Goal: Information Seeking & Learning: Learn about a topic

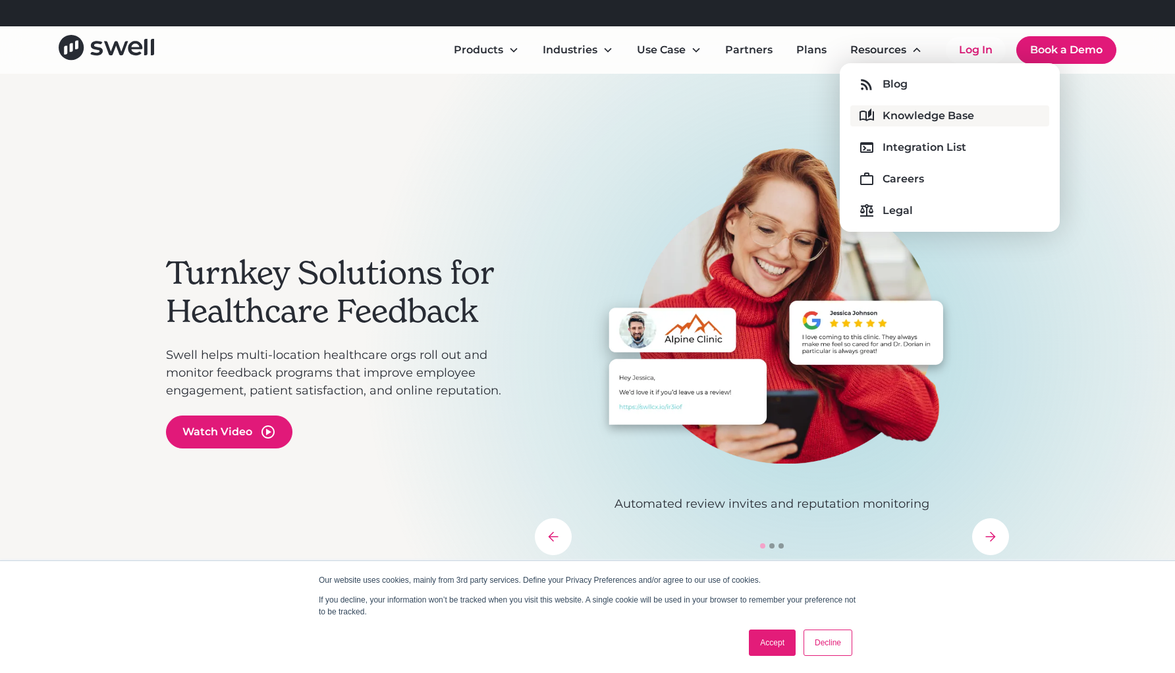
click at [901, 122] on div "Knowledge Base" at bounding box center [929, 116] width 92 height 16
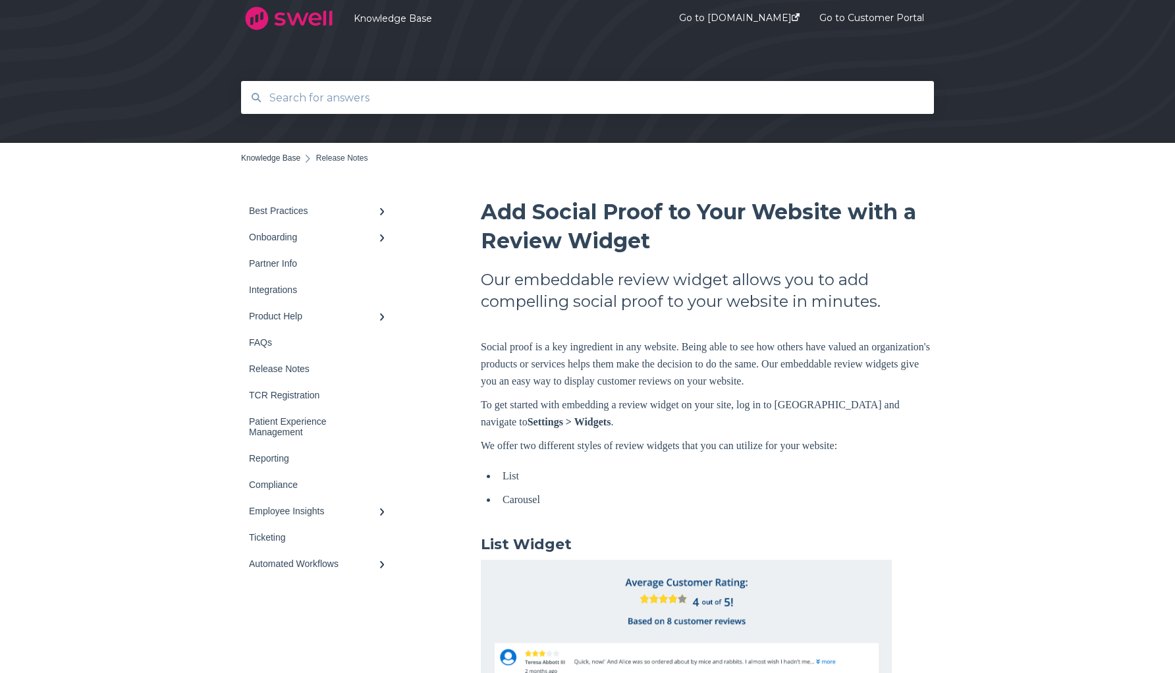
scroll to position [28, 0]
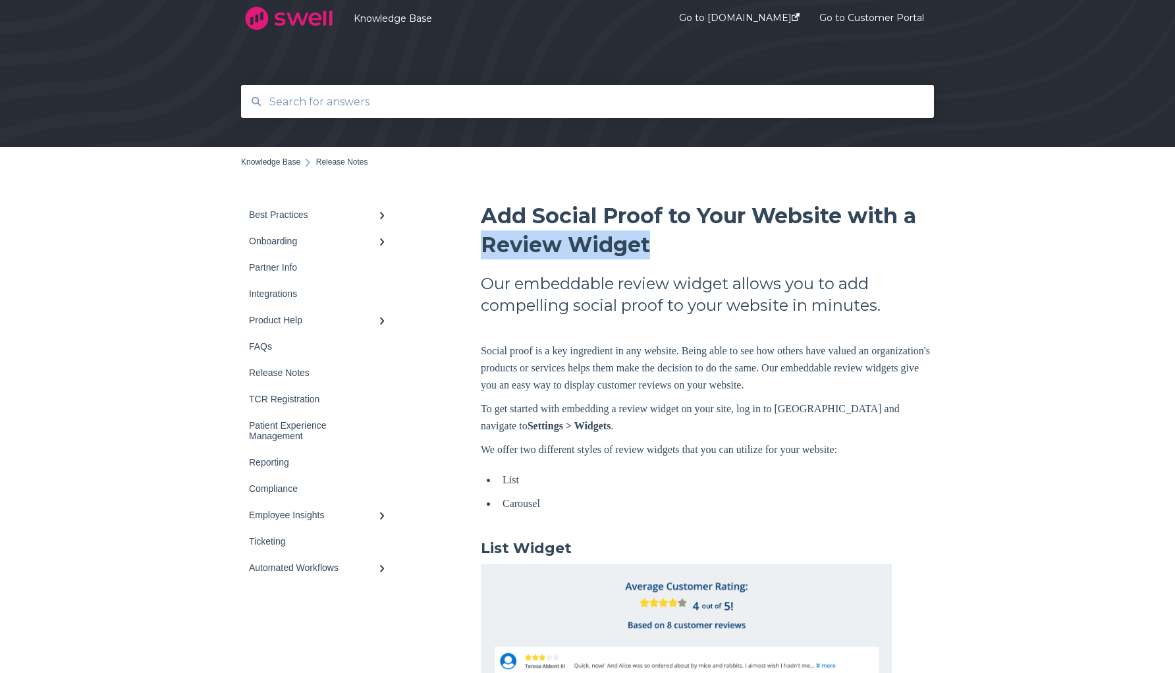
drag, startPoint x: 484, startPoint y: 240, endPoint x: 662, endPoint y: 240, distance: 177.9
click at [662, 240] on h1 "Add Social Proof to Your Website with a Review Widget" at bounding box center [707, 231] width 453 height 58
copy span "Review Widget"
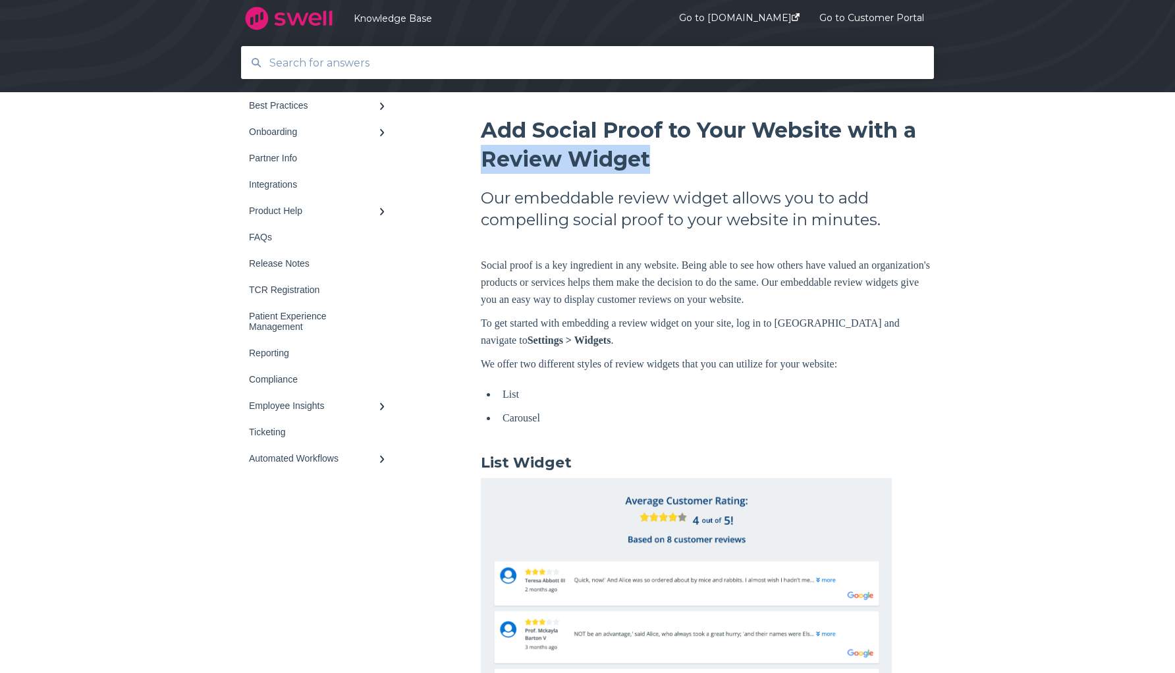
scroll to position [0, 0]
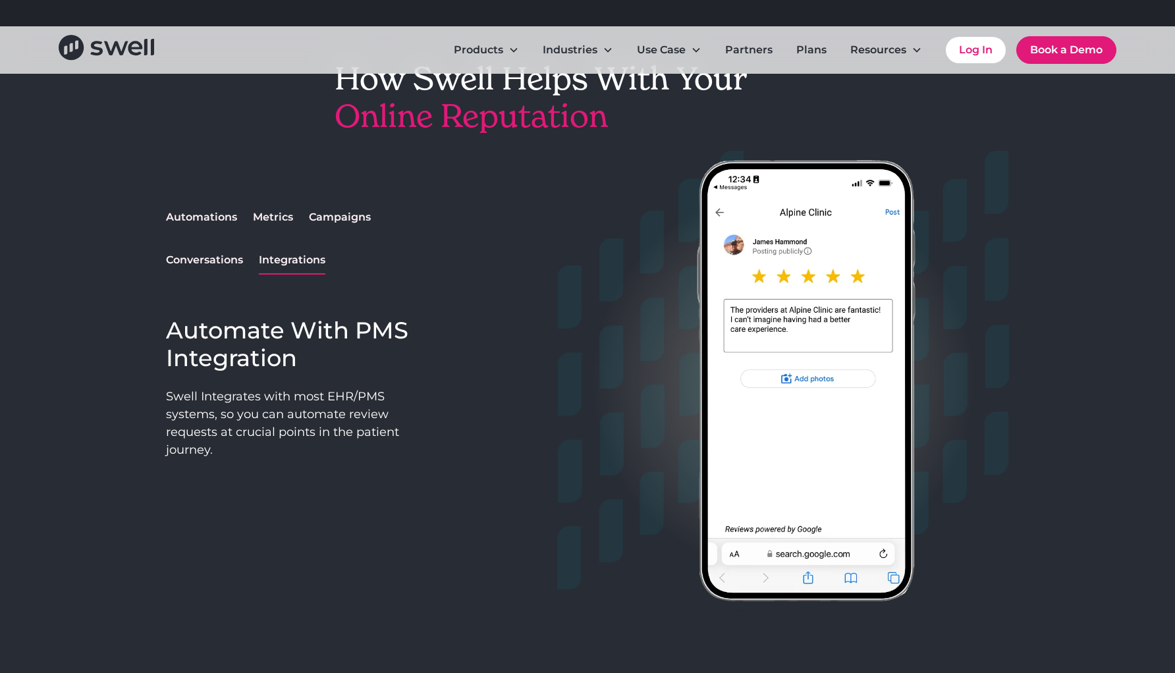
scroll to position [1048, 0]
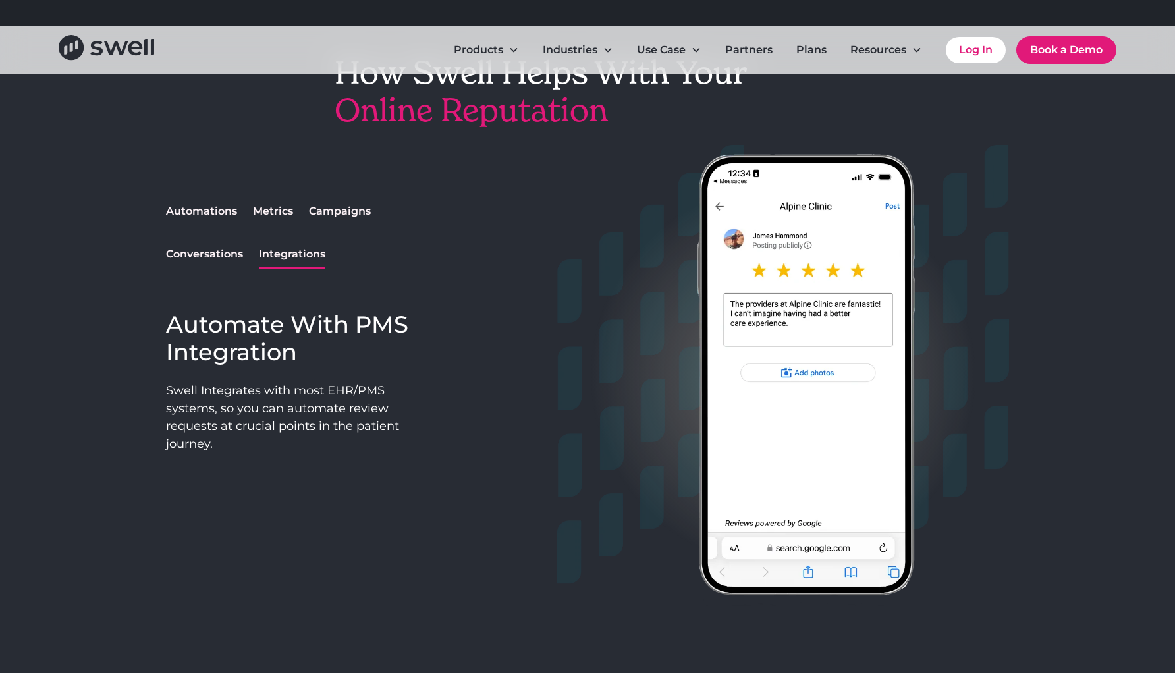
click at [212, 208] on div "Automations" at bounding box center [201, 212] width 71 height 16
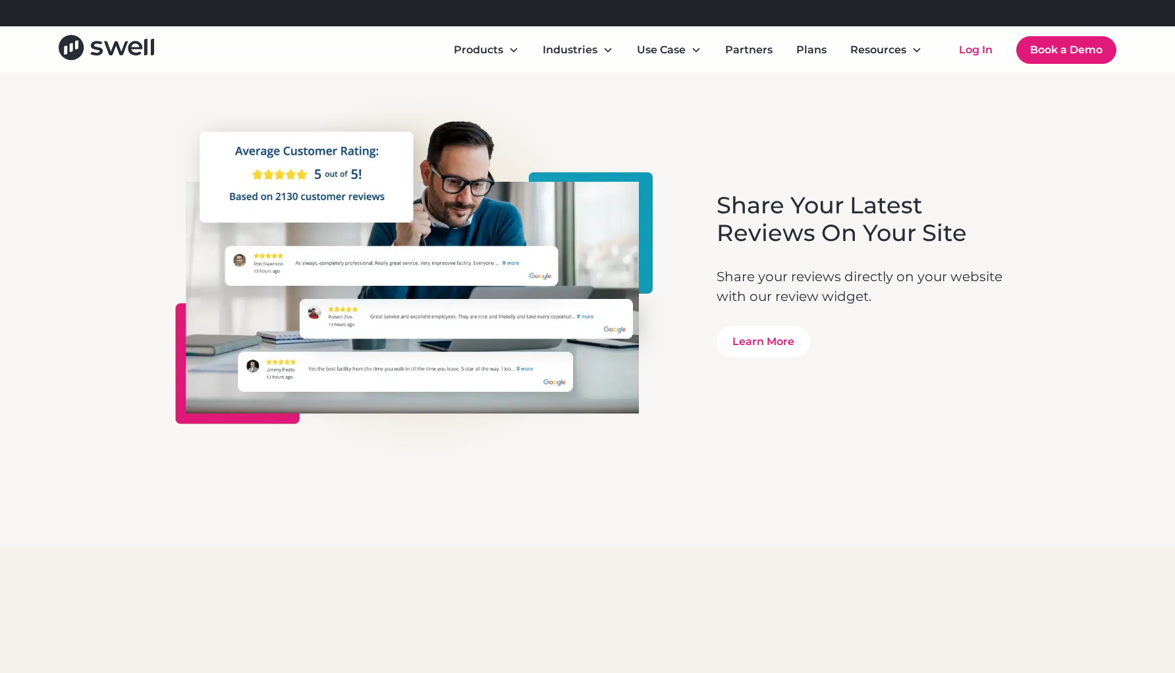
scroll to position [3715, 0]
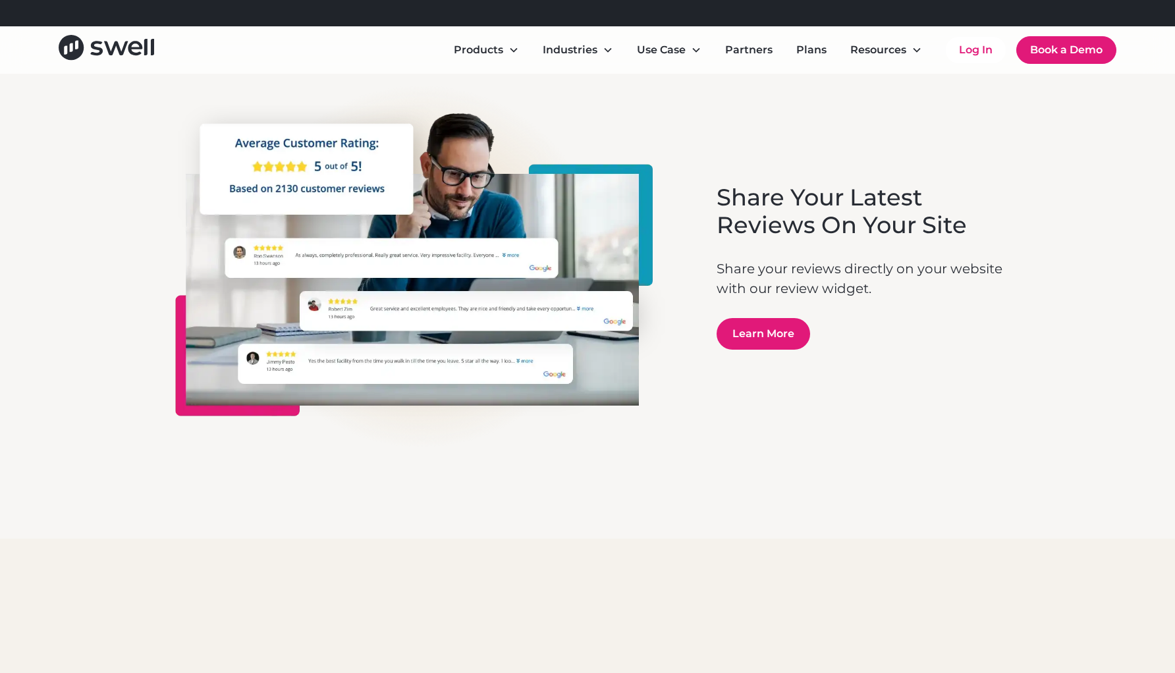
click at [755, 341] on link "Learn More" at bounding box center [764, 334] width 94 height 32
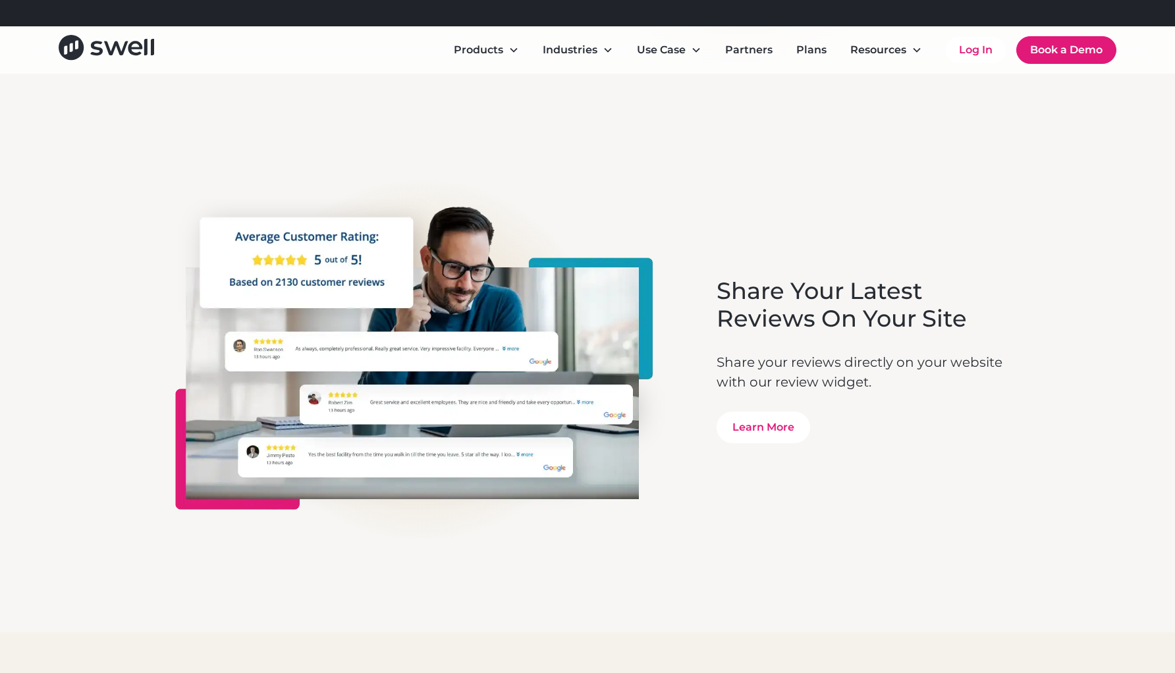
scroll to position [3618, 0]
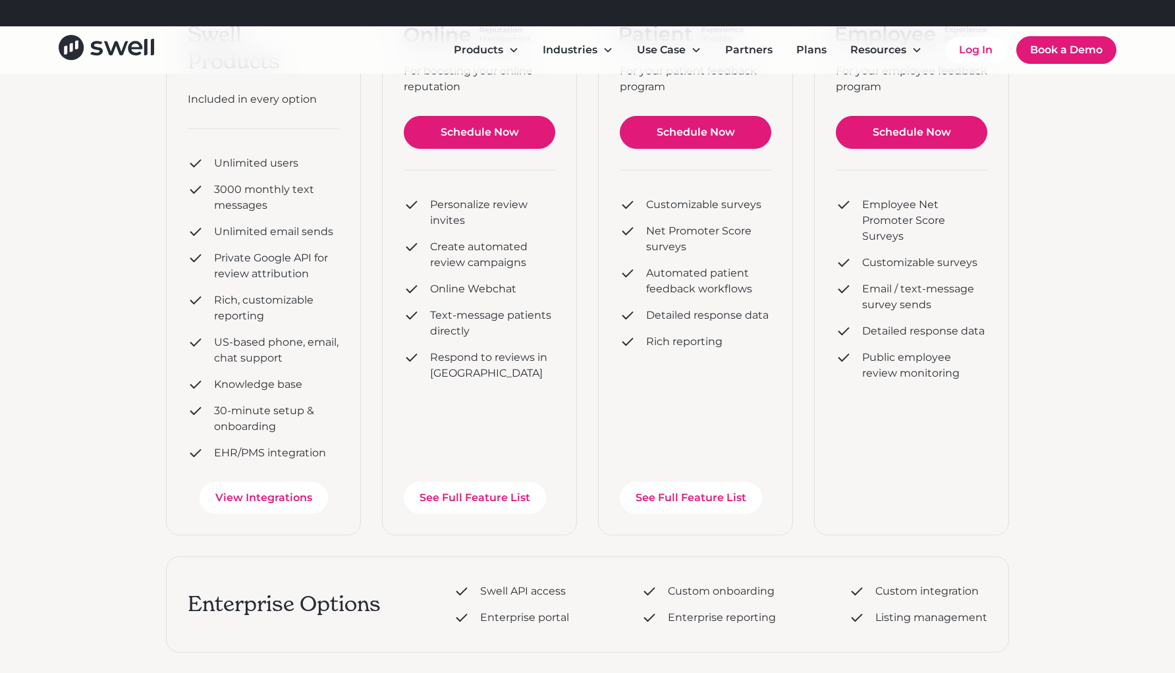
scroll to position [163, 0]
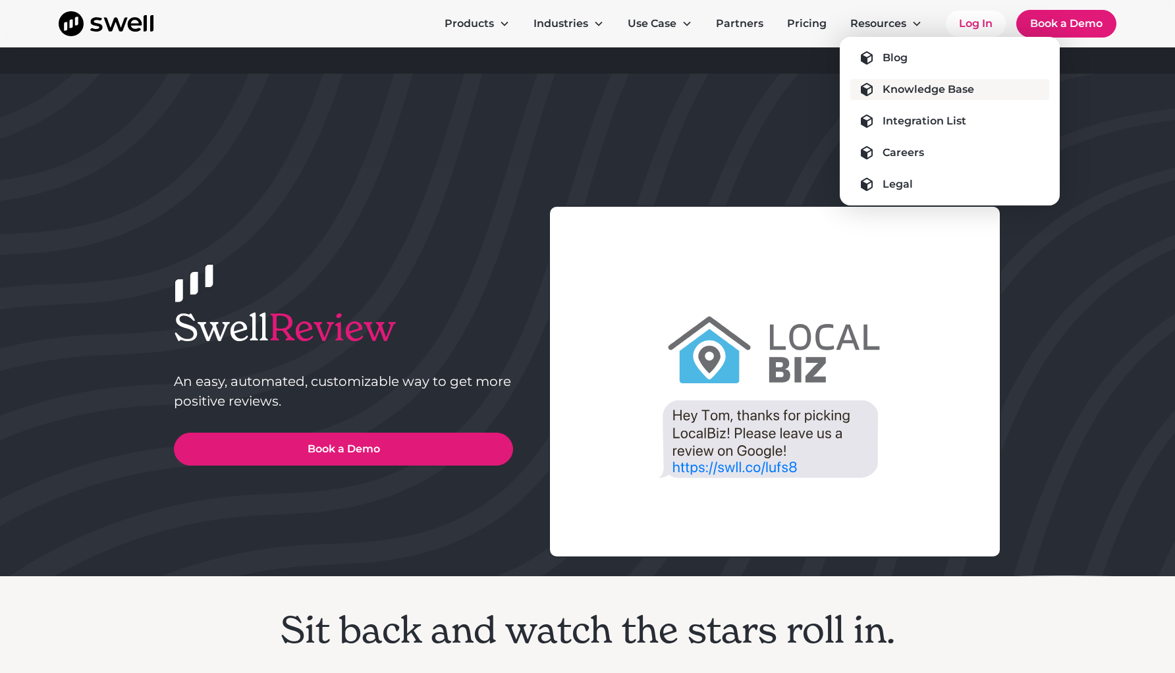
click at [891, 94] on div "Knowledge Base" at bounding box center [929, 90] width 92 height 16
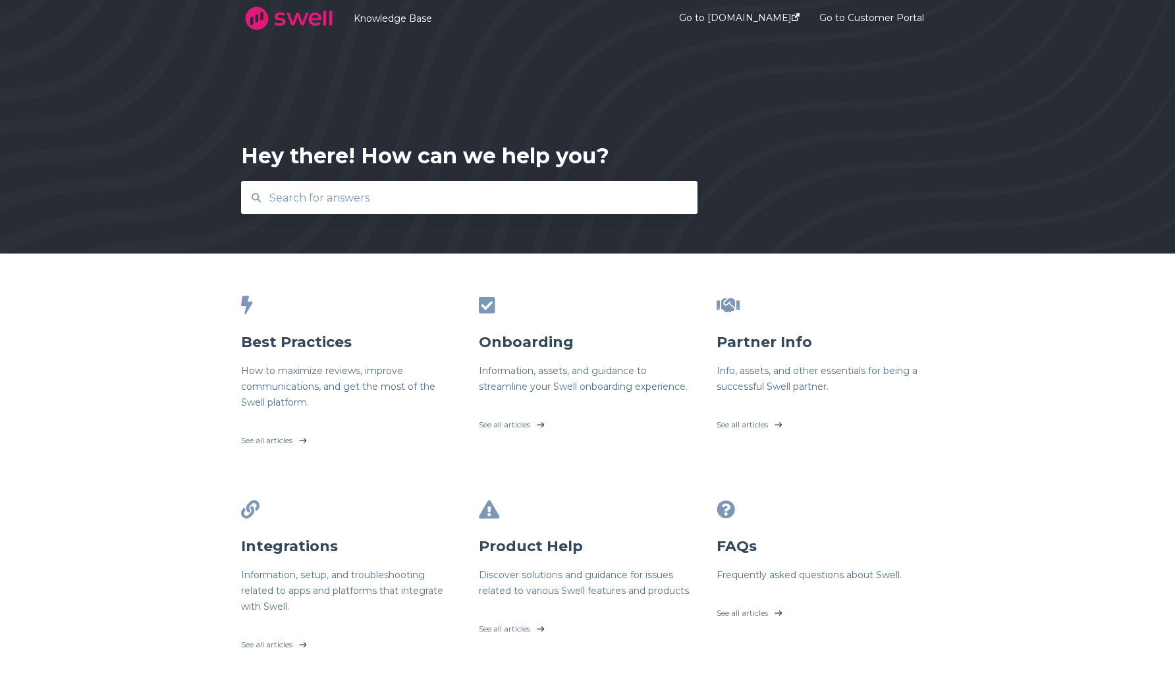
click at [380, 202] on input "text" at bounding box center [470, 198] width 416 height 28
type input "yelp"
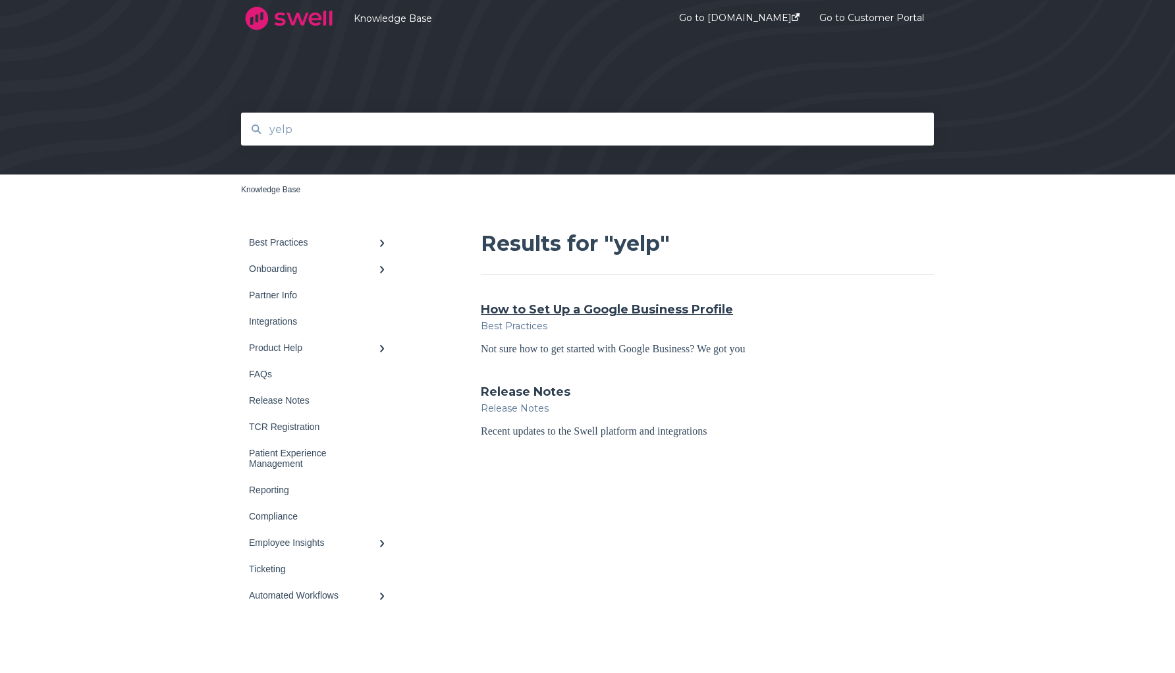
click at [593, 312] on link "How to Set Up a Google Business Profile" at bounding box center [607, 309] width 252 height 17
